Goal: Transaction & Acquisition: Book appointment/travel/reservation

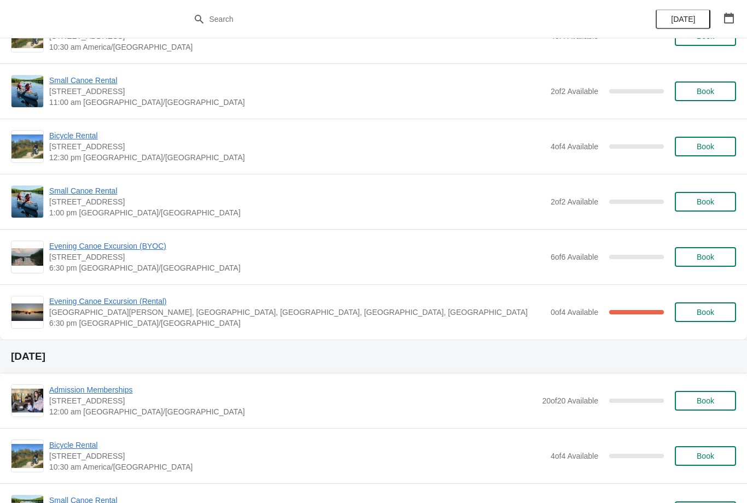
scroll to position [769, 0]
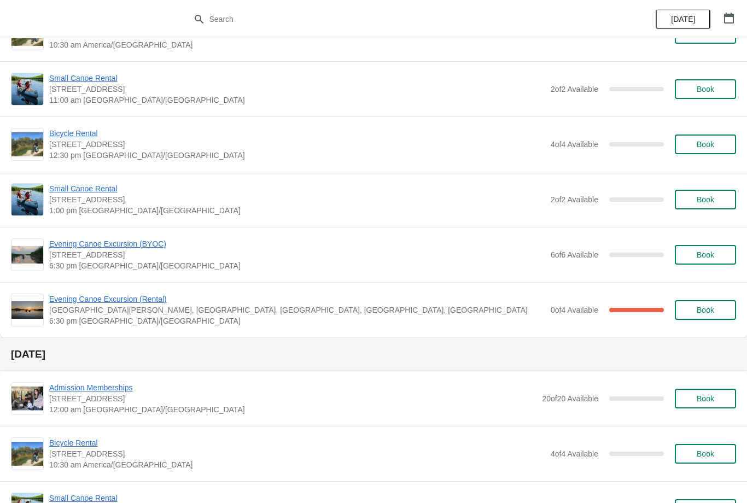
click at [163, 291] on div "Evening Canoe Excursion (Rental) [GEOGRAPHIC_DATA][PERSON_NAME], [GEOGRAPHIC_DA…" at bounding box center [373, 309] width 747 height 55
click at [108, 300] on span "Evening Canoe Excursion (Rental)" at bounding box center [297, 299] width 496 height 11
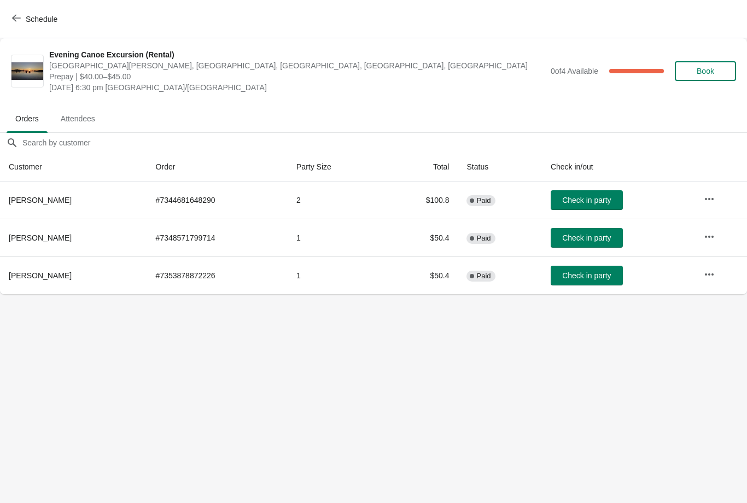
click at [18, 17] on icon "button" at bounding box center [16, 18] width 9 height 9
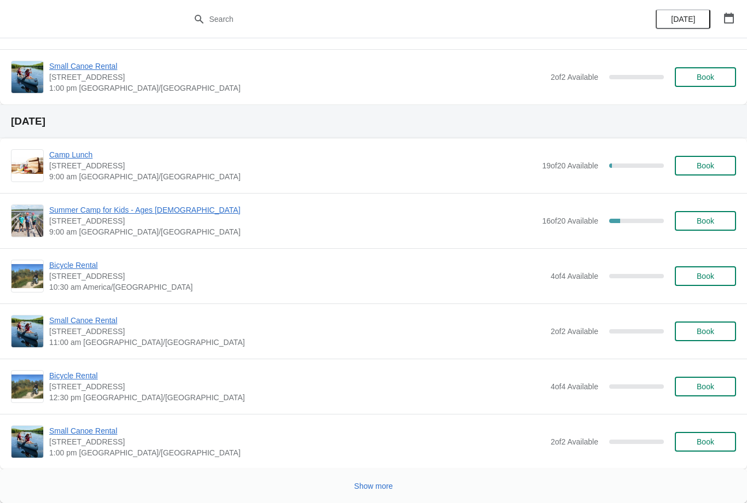
scroll to position [2296, 0]
click at [374, 492] on button "Show more" at bounding box center [374, 487] width 48 height 20
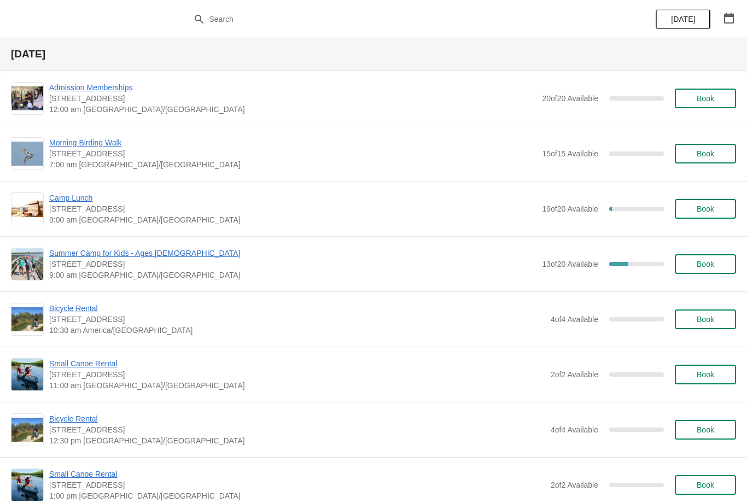
scroll to position [2729, 0]
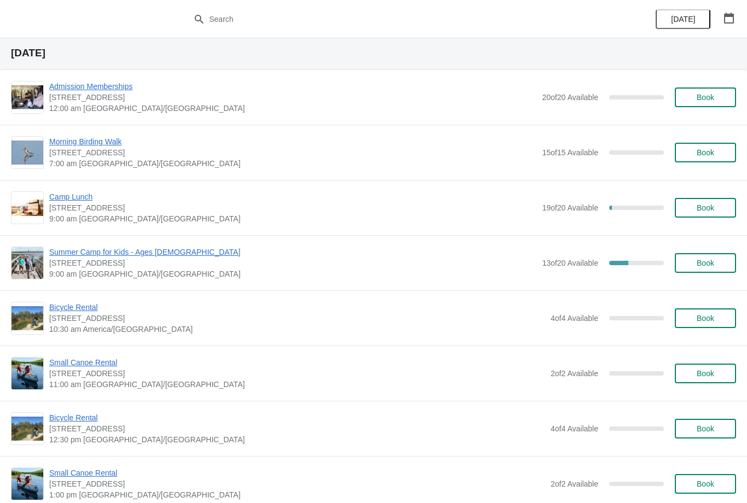
click at [91, 139] on span "Morning Birding Walk" at bounding box center [292, 141] width 487 height 11
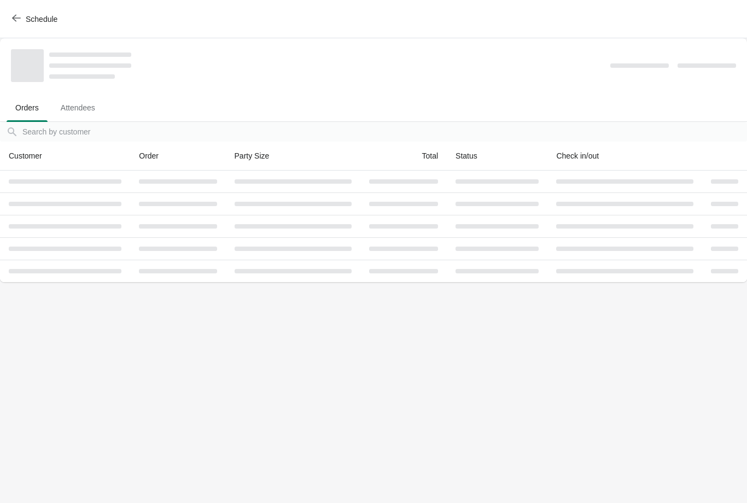
scroll to position [0, 0]
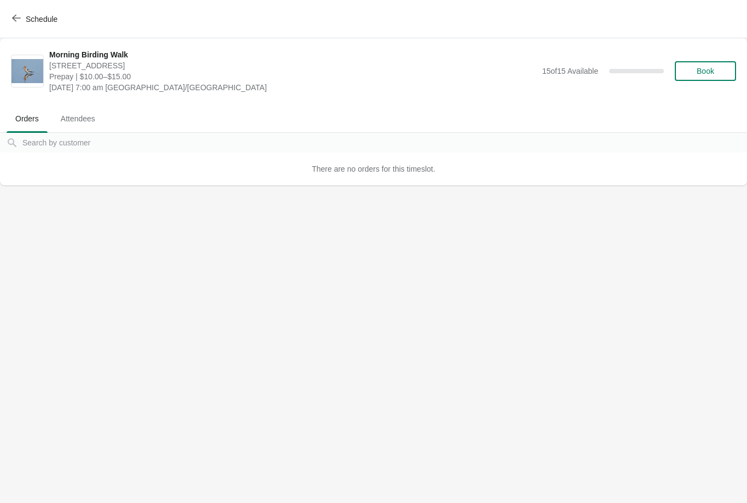
click at [711, 68] on span "Book" at bounding box center [706, 71] width 18 height 9
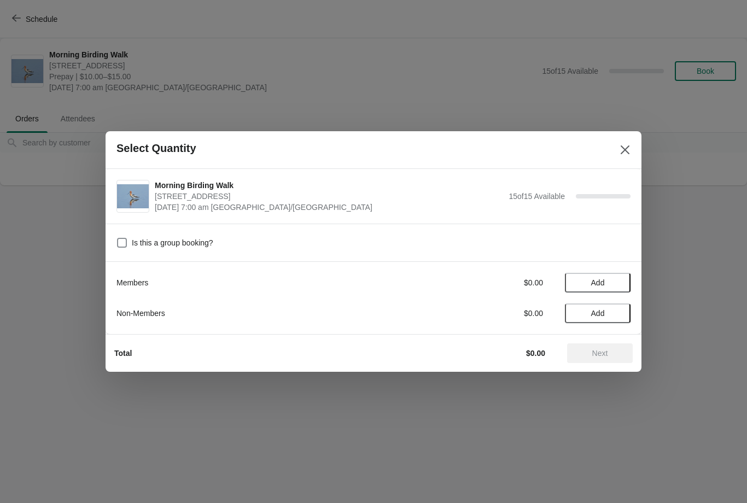
click at [577, 311] on span "Add" at bounding box center [598, 313] width 46 height 9
click at [615, 153] on button "Close" at bounding box center [625, 150] width 20 height 20
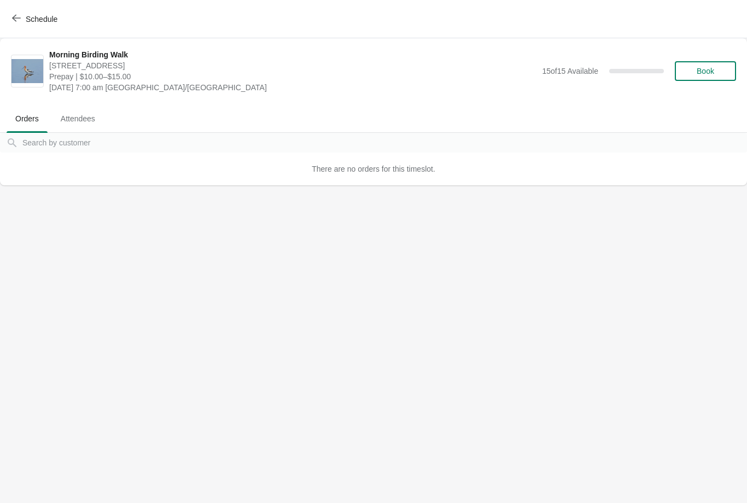
click at [120, 63] on span "[STREET_ADDRESS]" at bounding box center [292, 65] width 487 height 11
click at [124, 60] on span "Morning Birding Walk" at bounding box center [292, 54] width 487 height 11
click at [707, 71] on span "Book" at bounding box center [706, 71] width 18 height 9
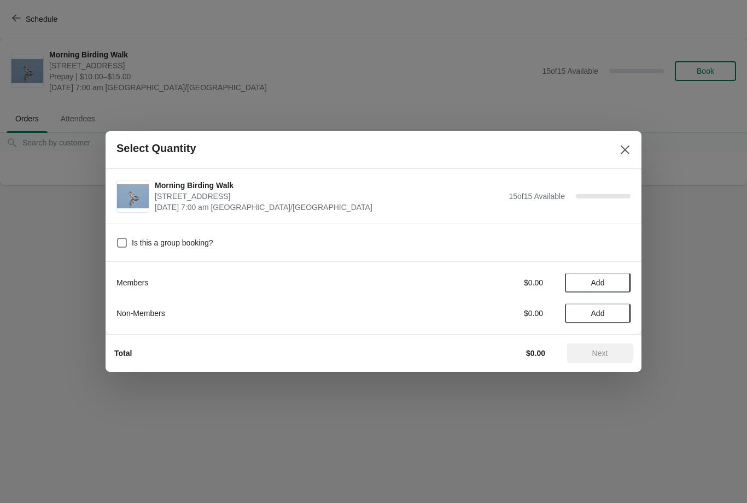
click at [600, 276] on button "Add" at bounding box center [598, 283] width 66 height 20
click at [596, 353] on span "Next" at bounding box center [600, 353] width 16 height 9
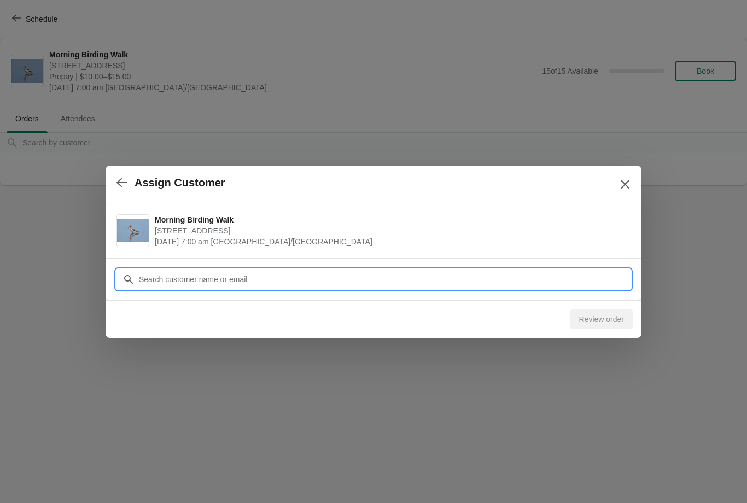
click at [219, 282] on input "Customer" at bounding box center [384, 280] width 492 height 20
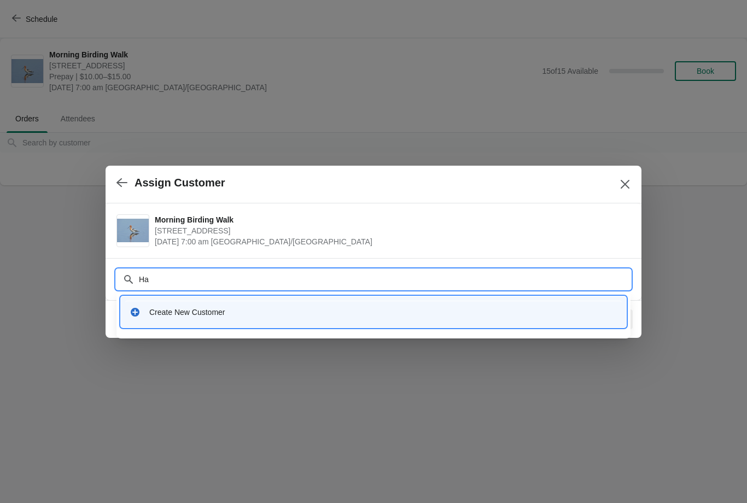
type input "H"
type input "Yansiri [PERSON_NAME]"
click at [229, 307] on div "Create New Customer" at bounding box center [383, 312] width 468 height 11
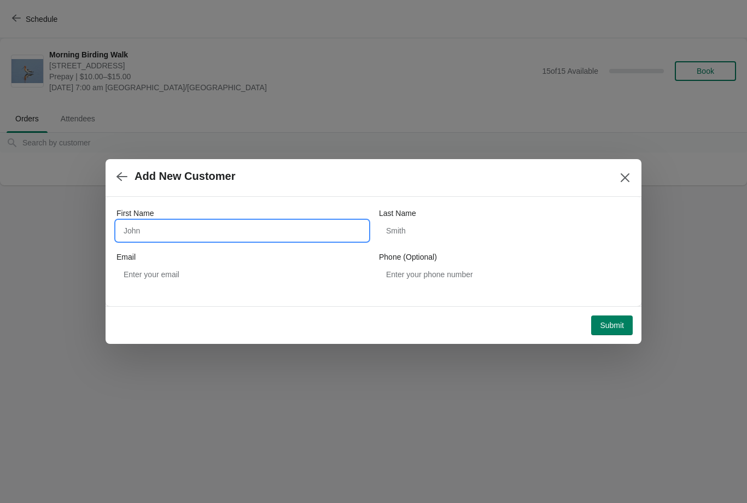
click at [211, 232] on input "First Name" at bounding box center [243, 231] width 252 height 20
type input "Yansiri"
click at [441, 240] on input "Last Name" at bounding box center [505, 231] width 252 height 20
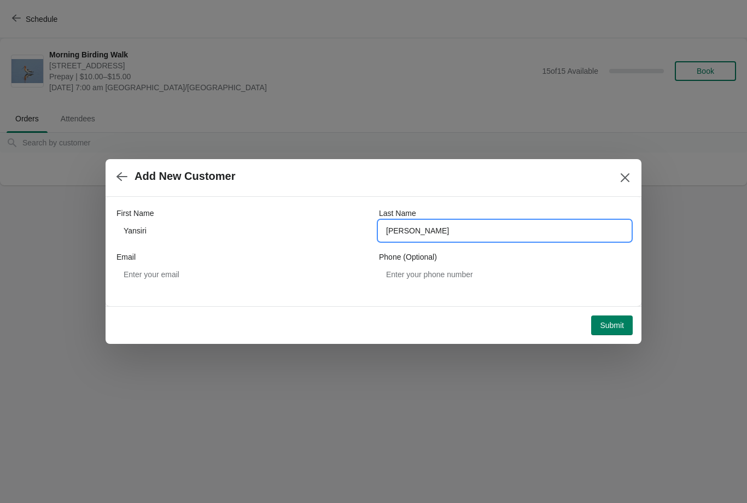
type input "[PERSON_NAME]"
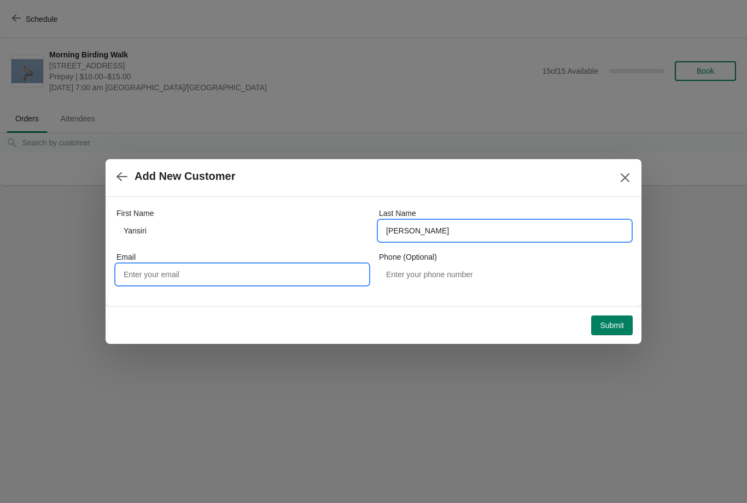
click at [225, 278] on input "Email" at bounding box center [243, 275] width 252 height 20
click at [254, 269] on input "Email" at bounding box center [243, 275] width 252 height 20
type input "[EMAIL_ADDRESS][DOMAIN_NAME]"
click at [611, 318] on button "Submit" at bounding box center [612, 326] width 42 height 20
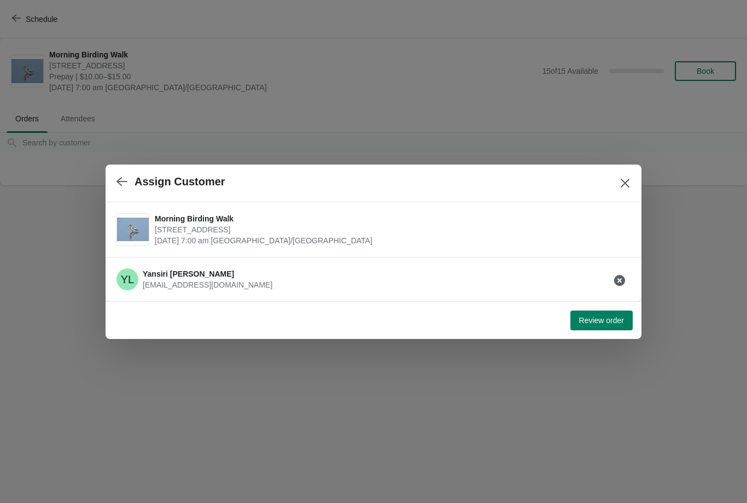
click at [589, 317] on span "Review order" at bounding box center [601, 320] width 45 height 9
